Goal: Transaction & Acquisition: Purchase product/service

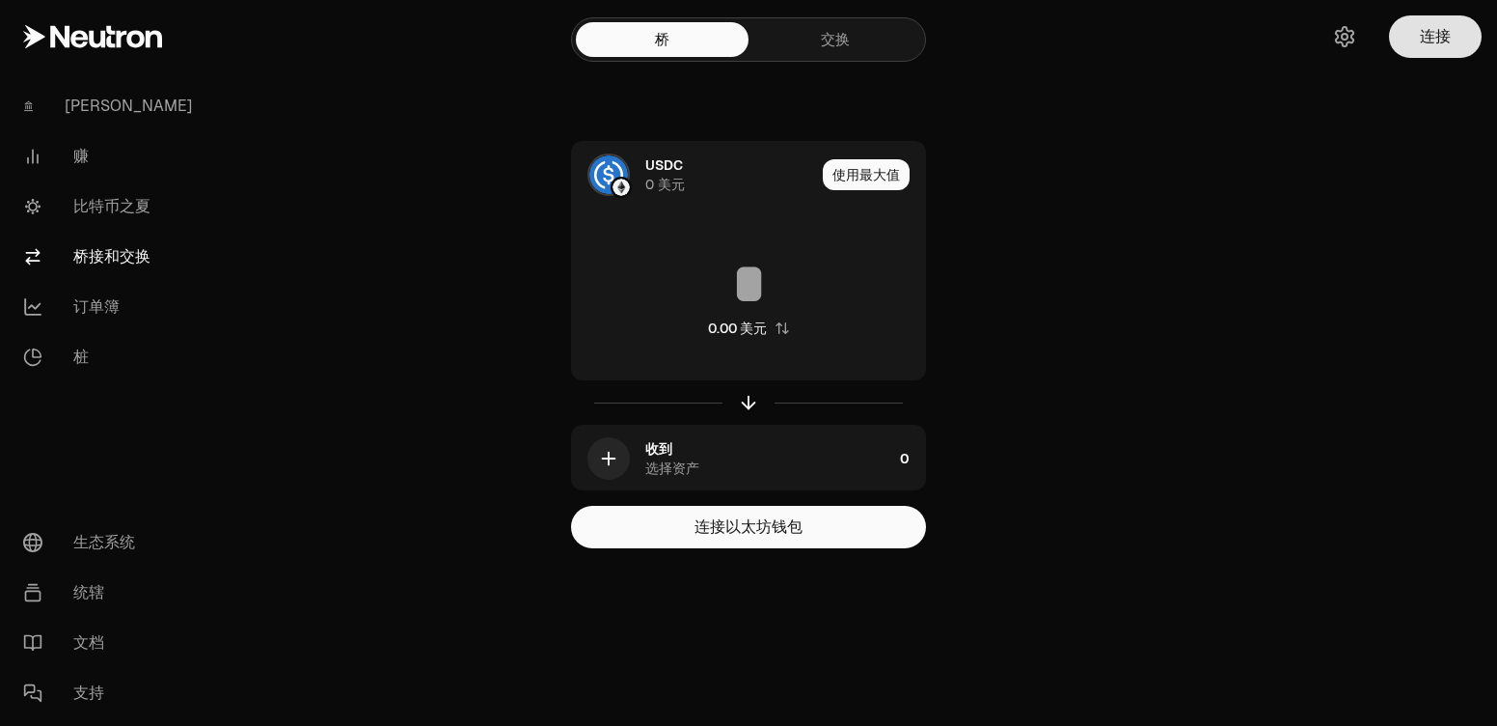
click at [1424, 35] on button "连接" at bounding box center [1435, 36] width 93 height 42
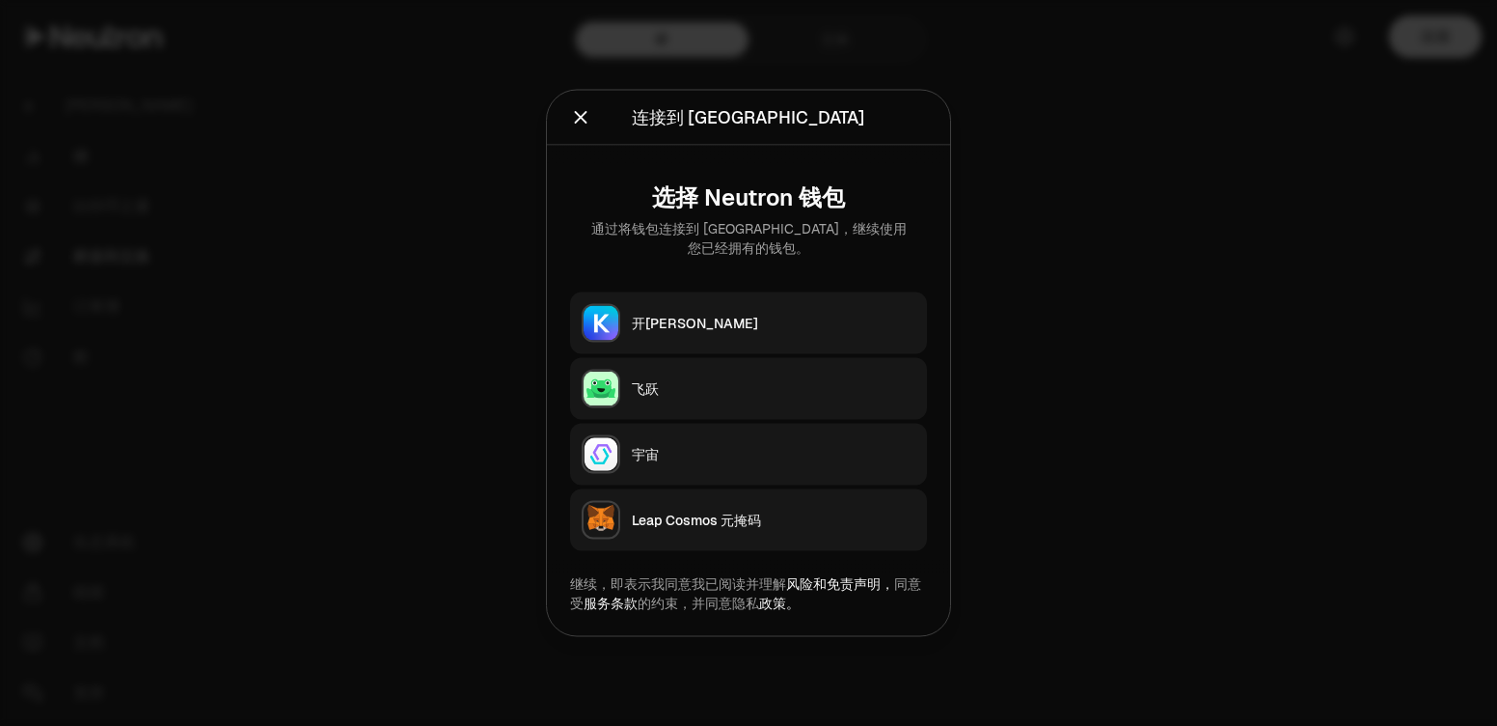
click at [771, 515] on div "Leap Cosmos 元掩码" at bounding box center [774, 519] width 284 height 19
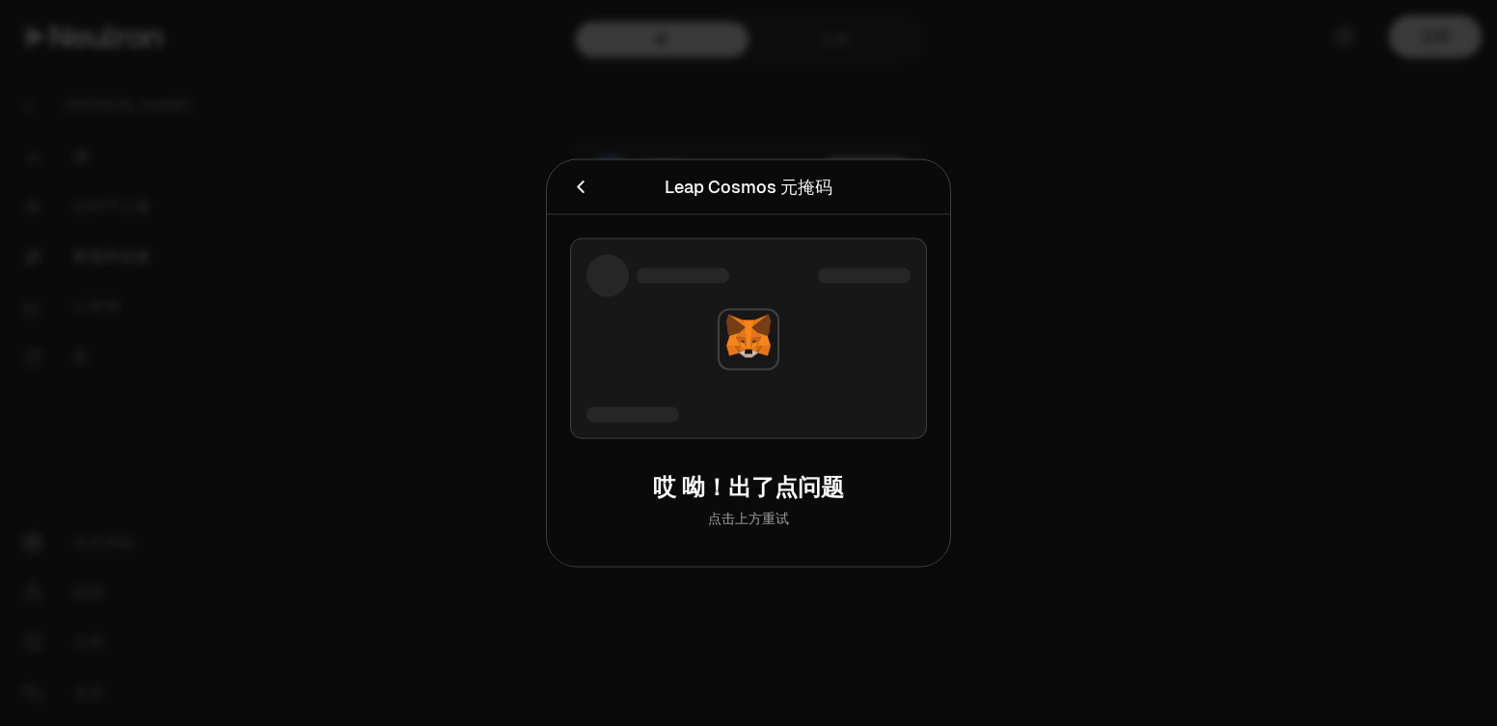
click at [586, 187] on icon "取消" at bounding box center [580, 187] width 21 height 21
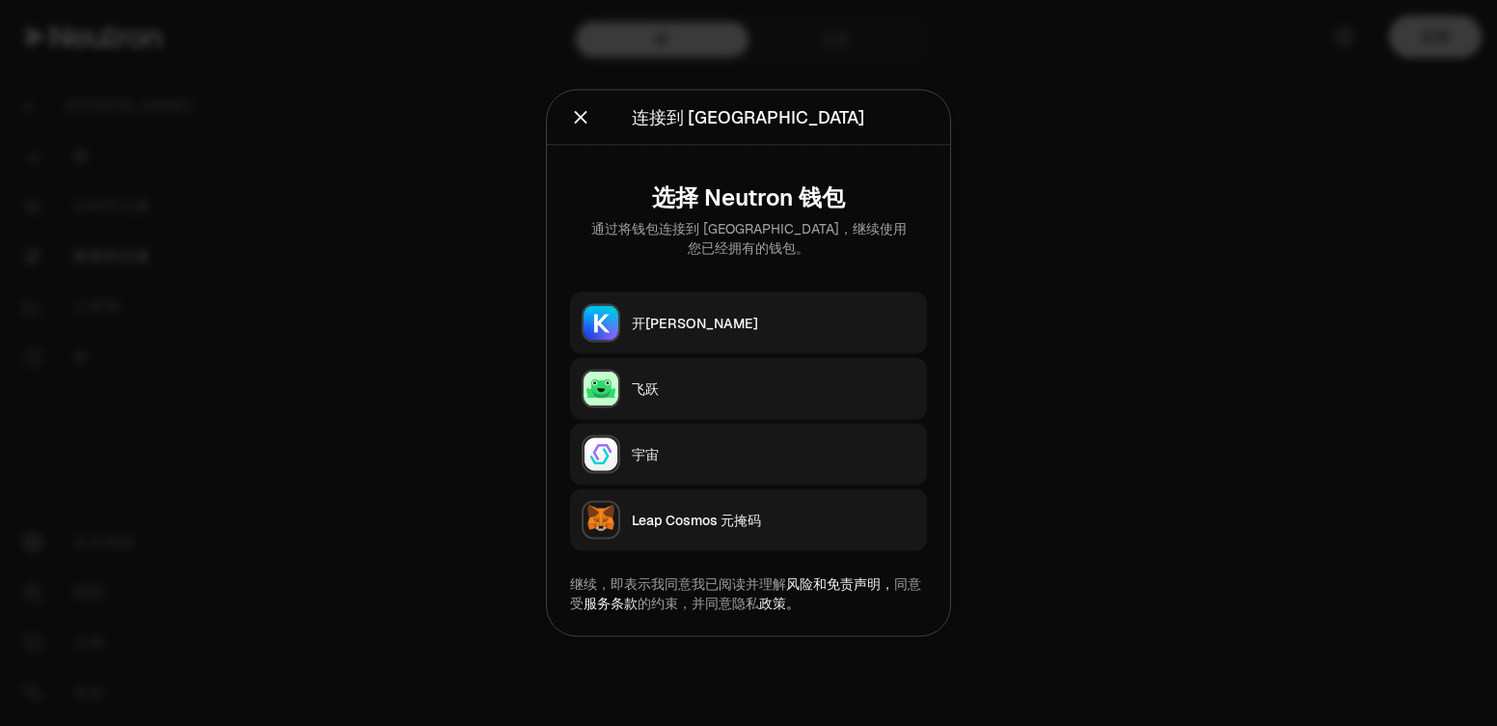
click at [744, 322] on div "开[PERSON_NAME]" at bounding box center [774, 323] width 284 height 19
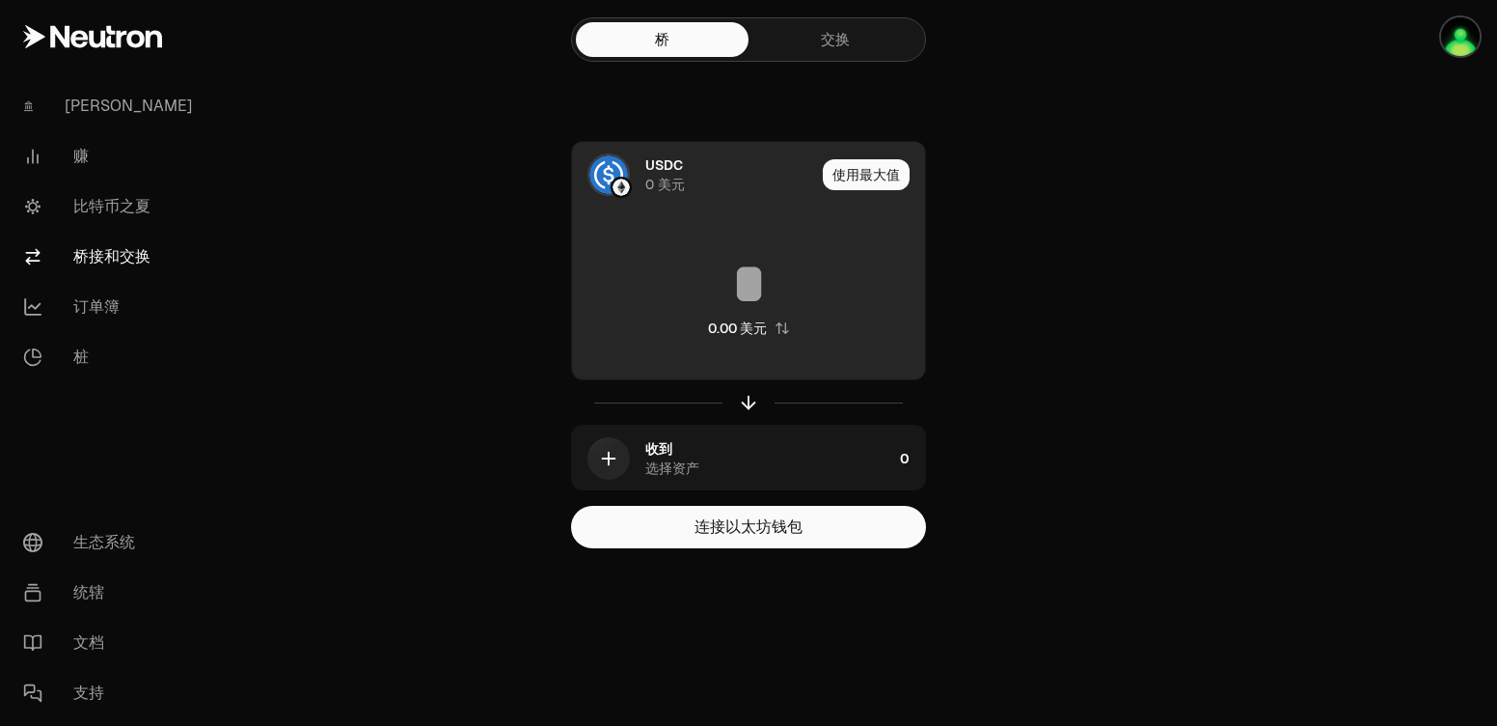
click at [753, 269] on input at bounding box center [748, 284] width 353 height 58
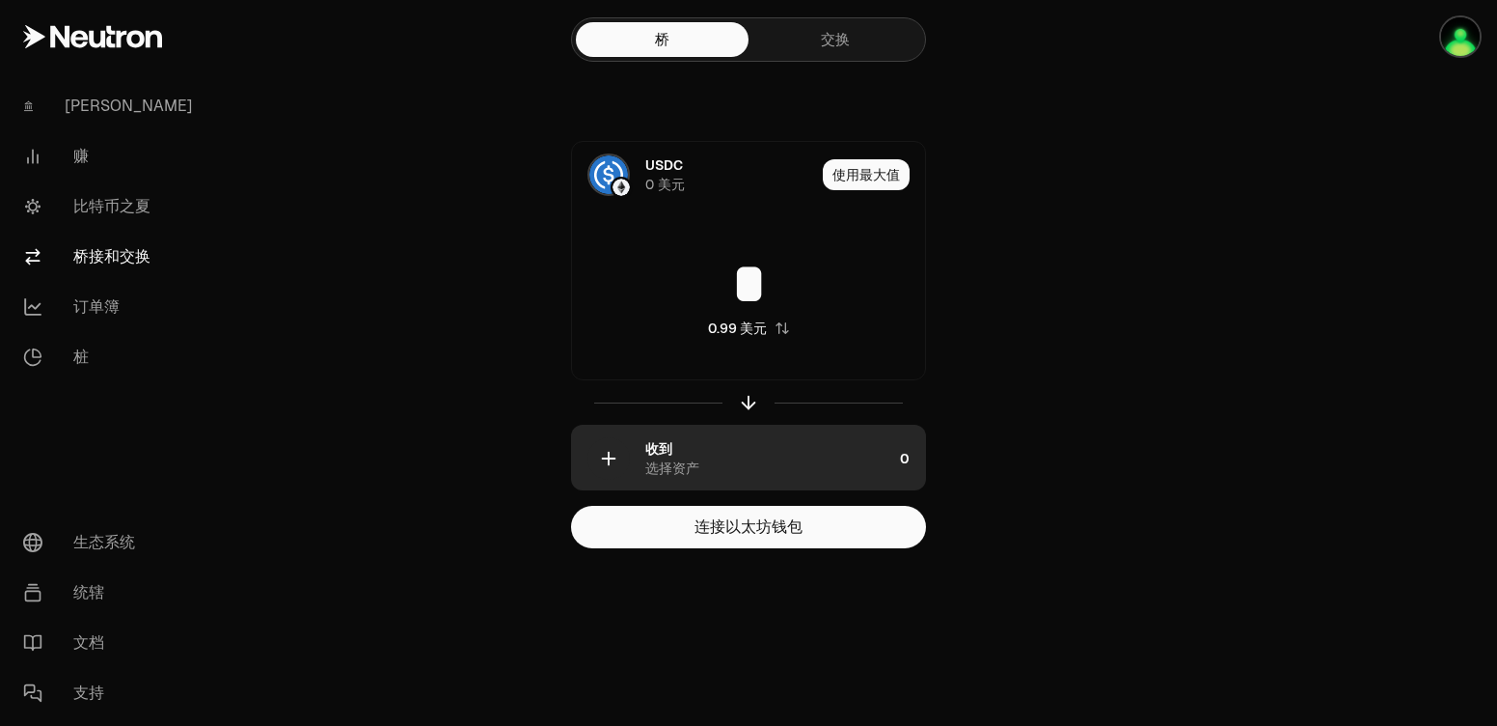
type input "*"
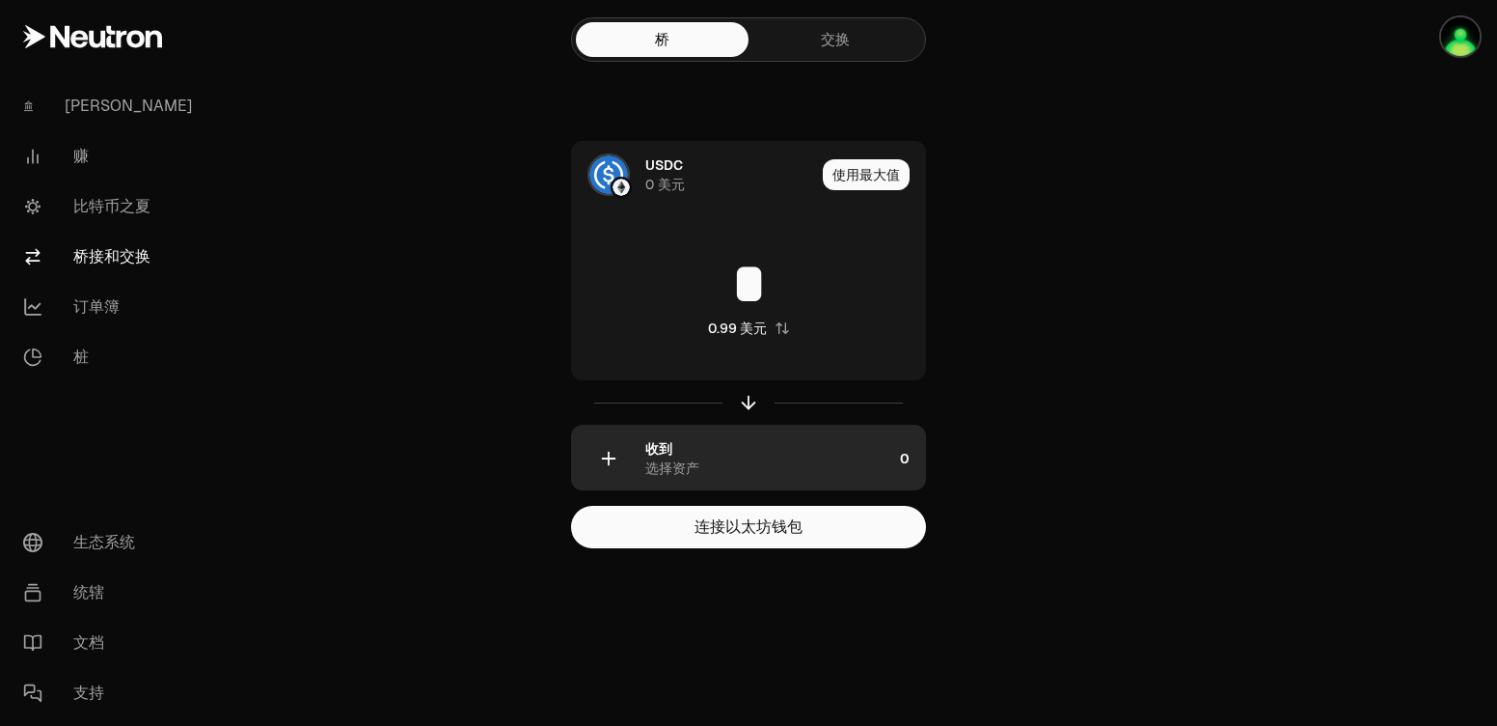
click at [598, 454] on icon "button" at bounding box center [608, 458] width 21 height 21
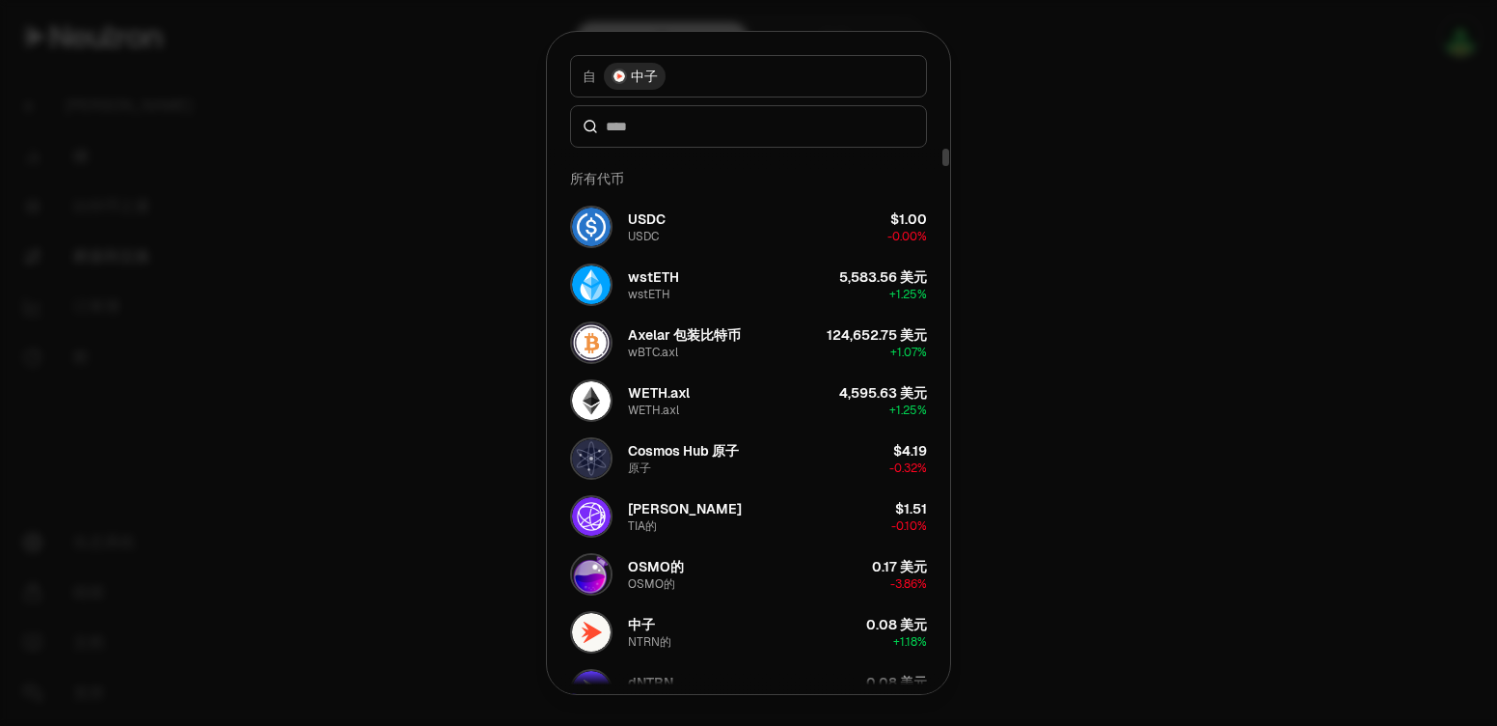
click at [737, 245] on button "USDC USDC $1.00 -0.00%" at bounding box center [749, 227] width 380 height 58
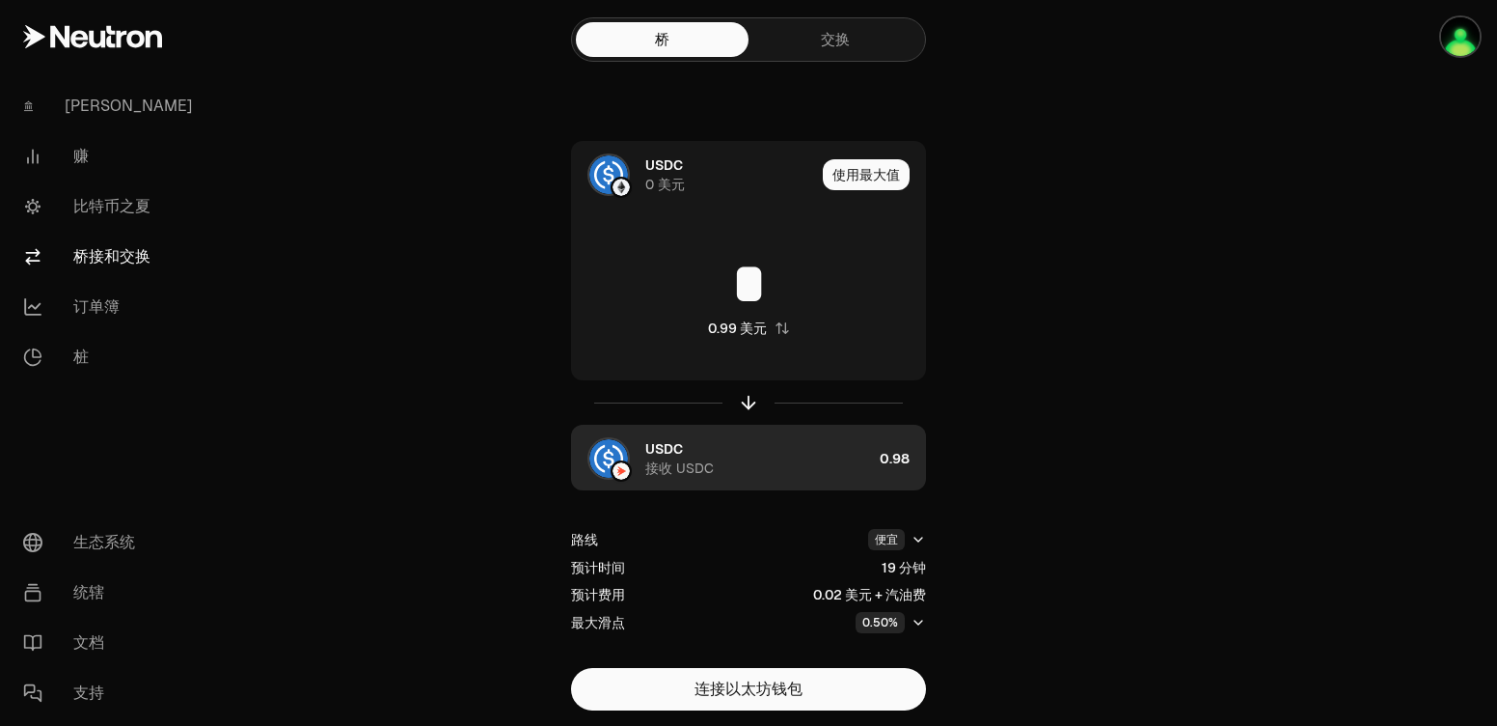
click at [625, 466] on img "button" at bounding box center [621, 470] width 17 height 17
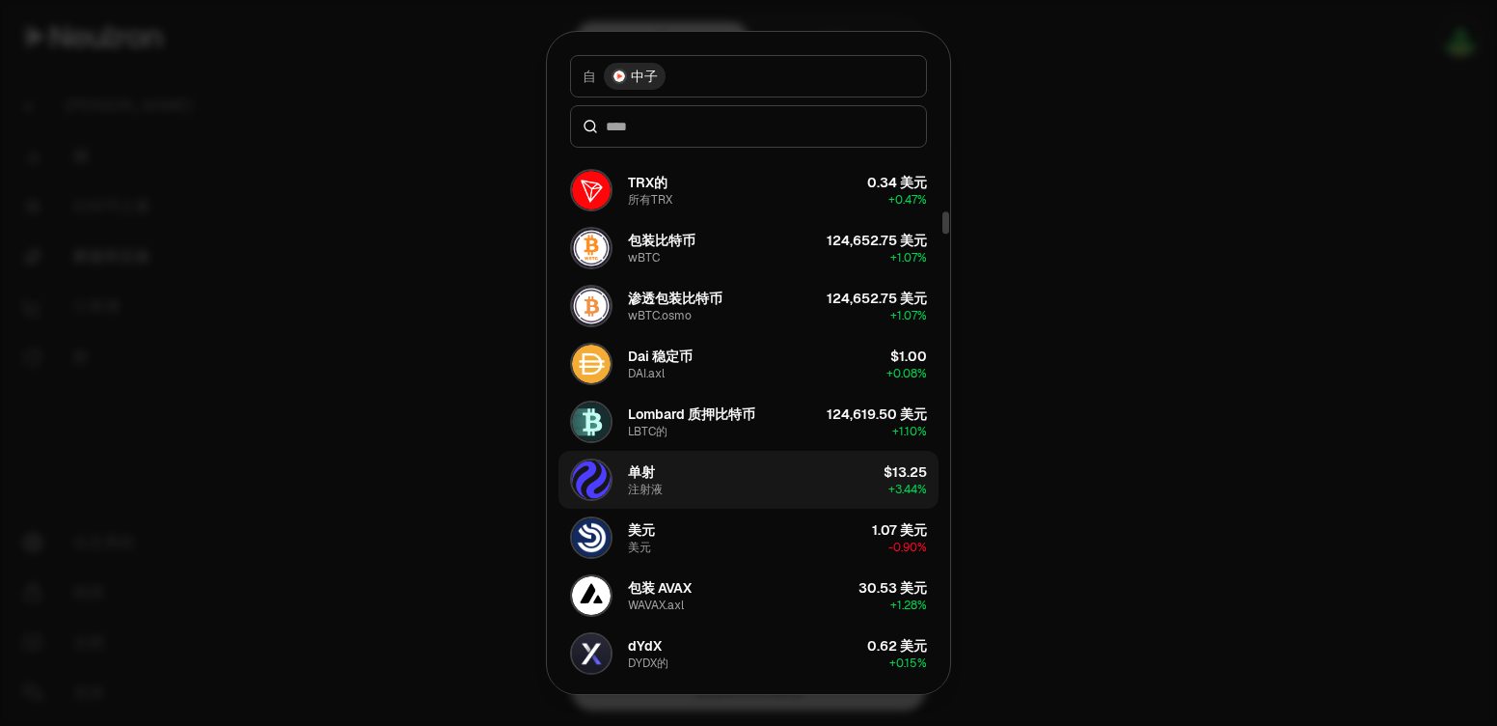
scroll to position [1556, 0]
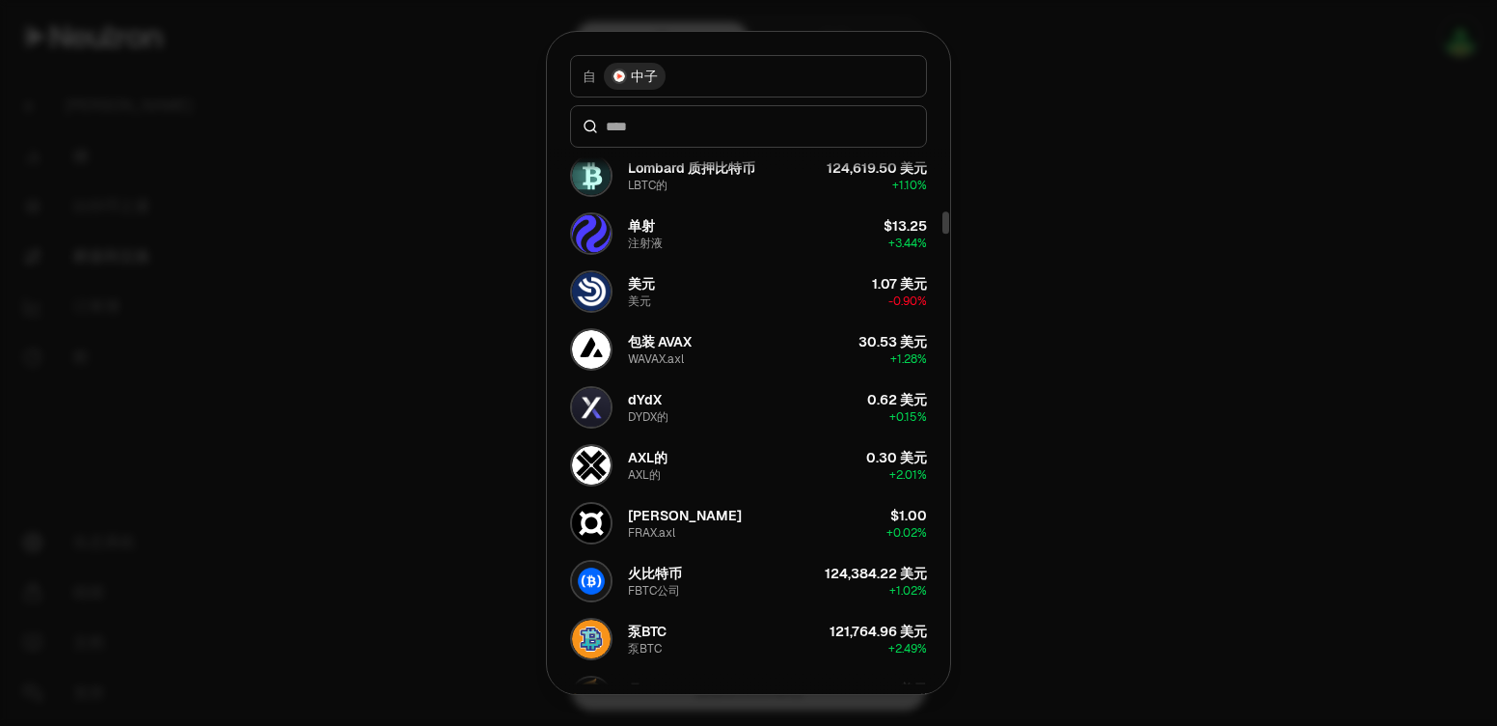
click at [1147, 392] on div at bounding box center [748, 363] width 1497 height 726
